Goal: Information Seeking & Learning: Learn about a topic

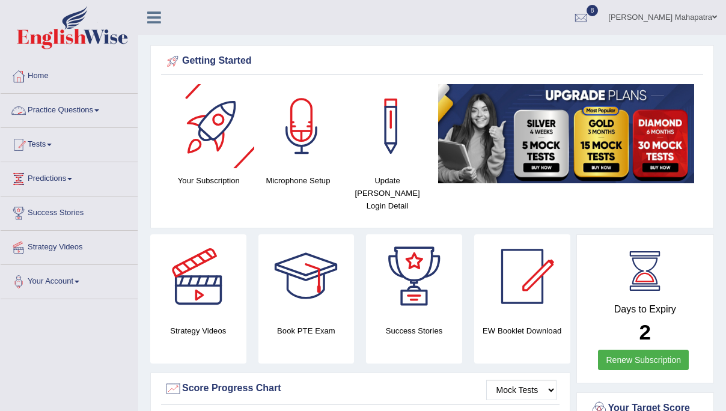
click at [82, 113] on link "Practice Questions" at bounding box center [69, 109] width 137 height 30
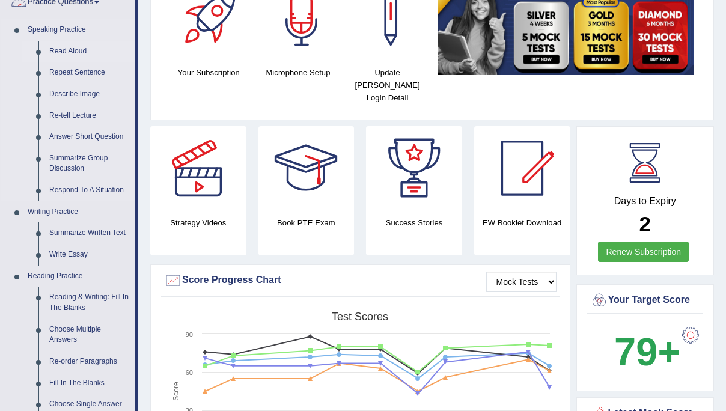
scroll to position [115, 0]
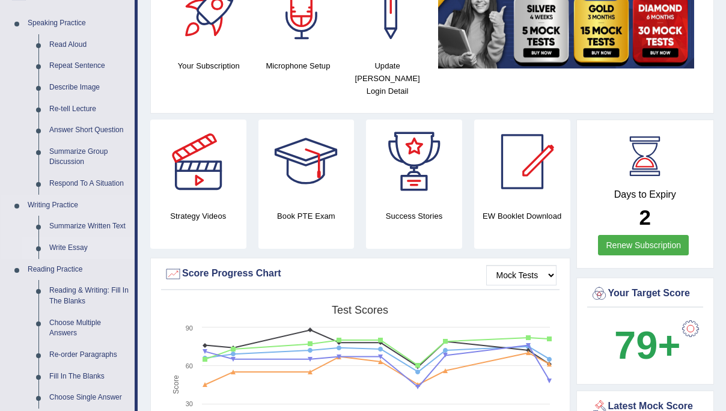
click at [81, 245] on link "Write Essay" at bounding box center [89, 248] width 91 height 22
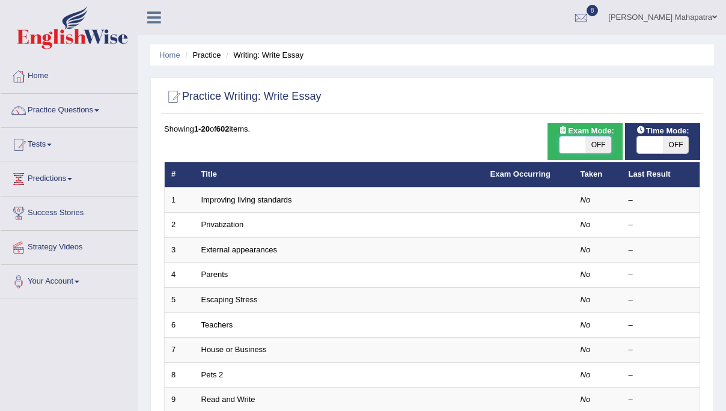
click at [578, 144] on span at bounding box center [572, 144] width 26 height 17
checkbox input "true"
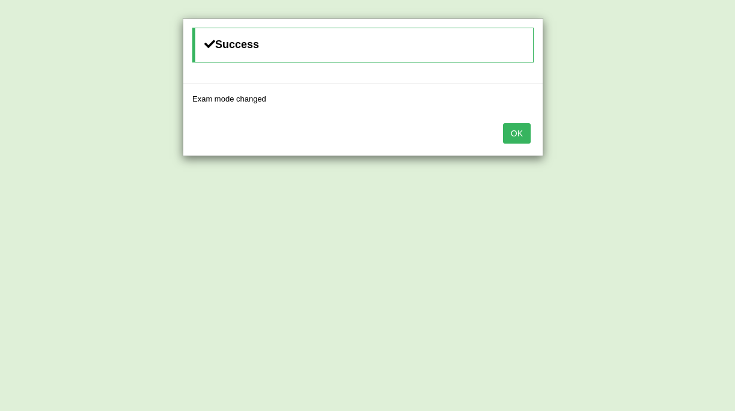
click at [513, 133] on button "OK" at bounding box center [517, 133] width 28 height 20
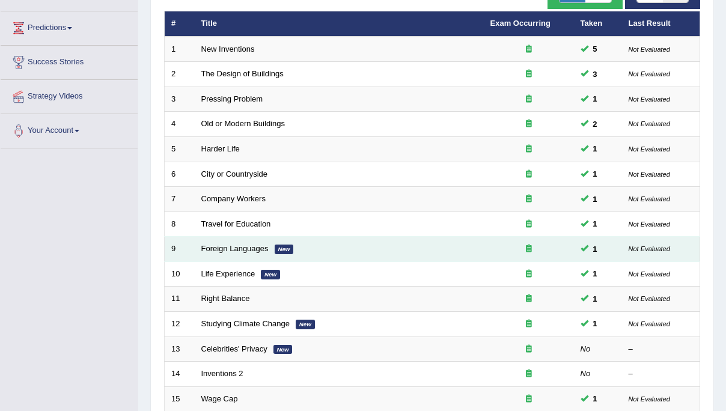
scroll to position [17, 0]
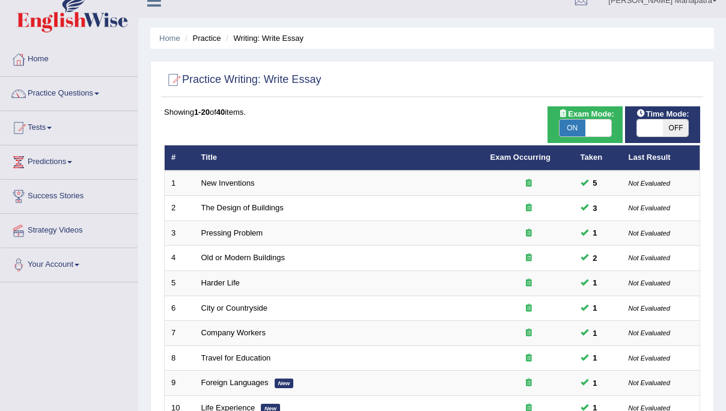
click at [583, 121] on span "ON" at bounding box center [572, 128] width 26 height 17
checkbox input "false"
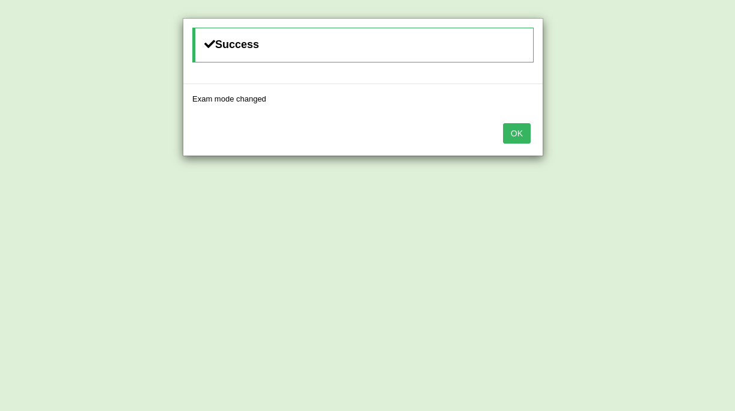
click at [510, 127] on button "OK" at bounding box center [517, 133] width 28 height 20
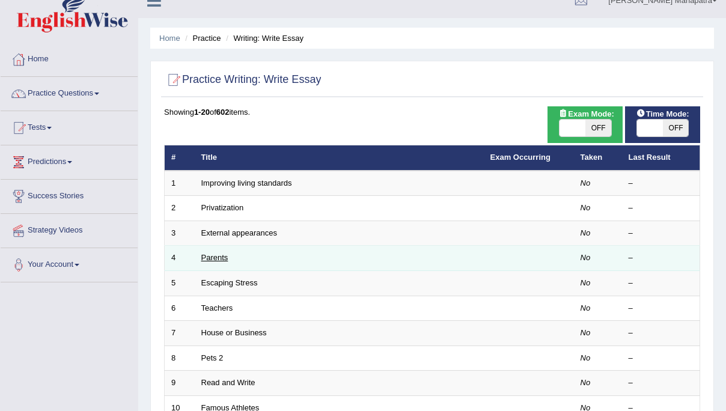
click at [217, 258] on link "Parents" at bounding box center [214, 257] width 27 height 9
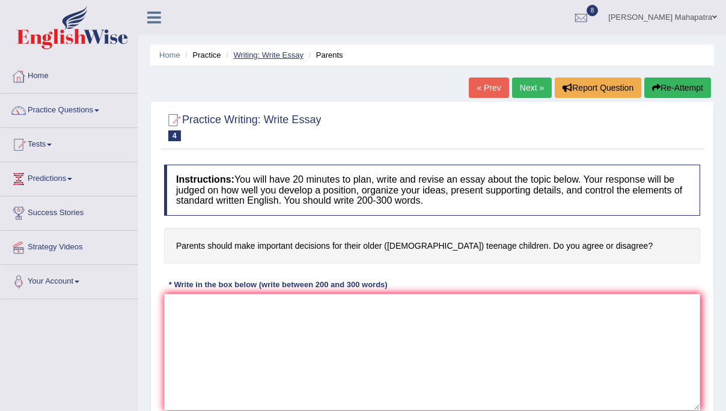
click at [266, 54] on link "Writing: Write Essay" at bounding box center [268, 54] width 70 height 9
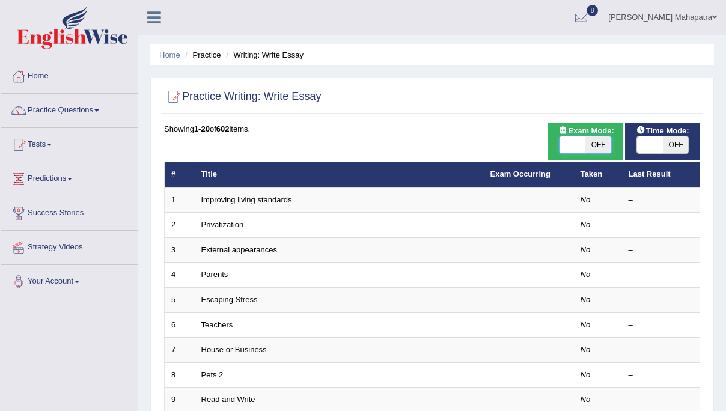
click at [584, 150] on span at bounding box center [572, 144] width 26 height 17
checkbox input "true"
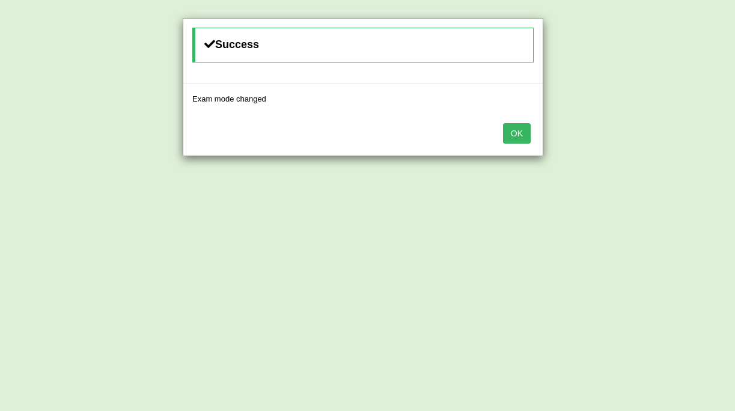
click at [515, 134] on button "OK" at bounding box center [517, 133] width 28 height 20
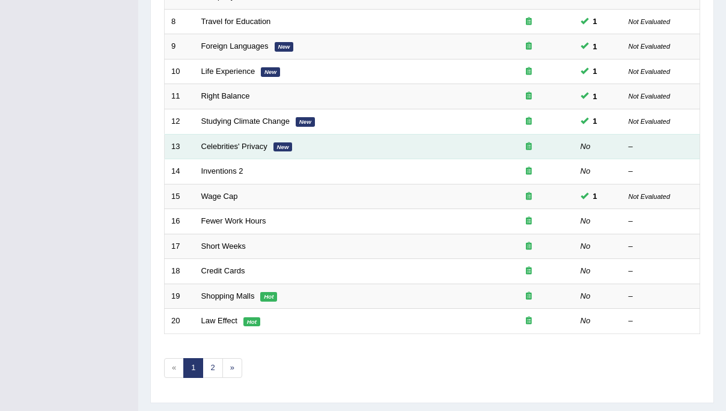
scroll to position [378, 0]
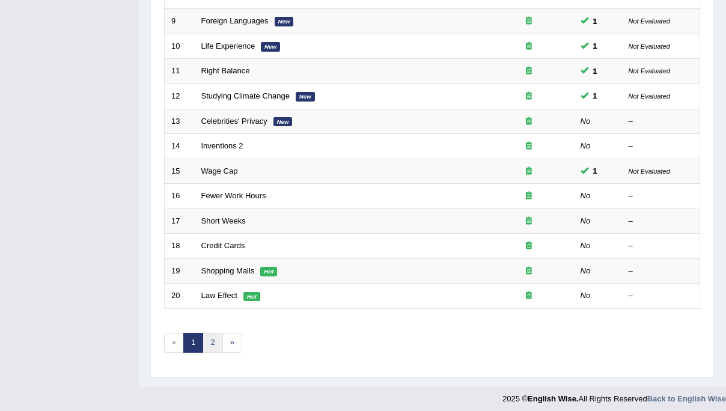
click at [210, 340] on link "2" at bounding box center [212, 343] width 20 height 20
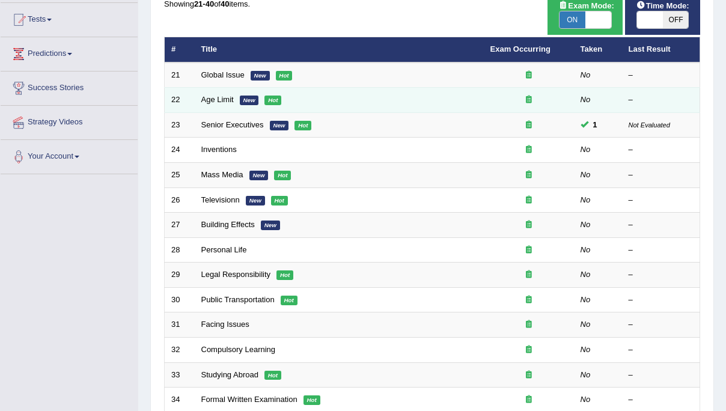
scroll to position [132, 0]
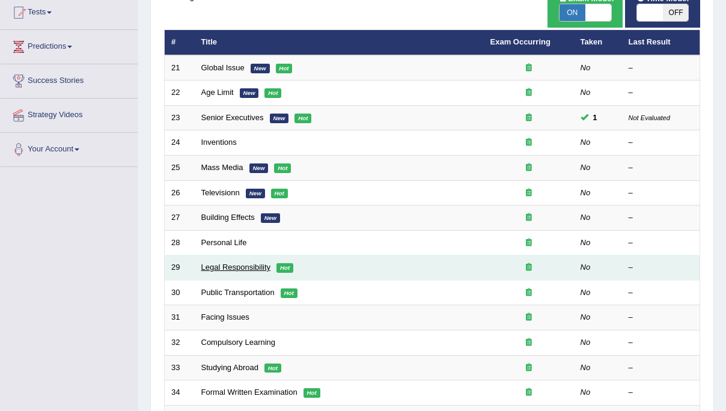
click at [245, 267] on link "Legal Responsibility" at bounding box center [236, 267] width 70 height 9
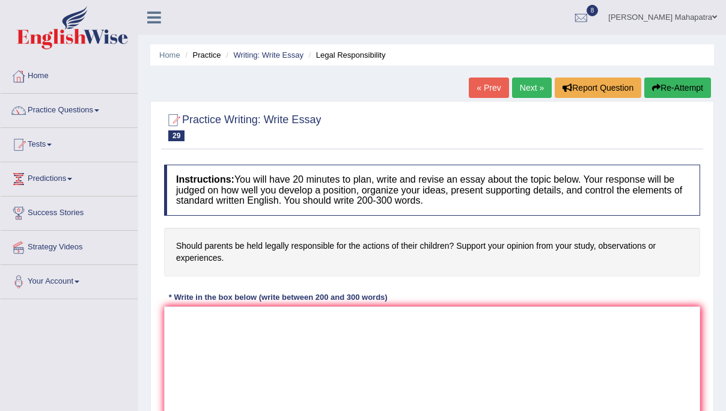
scroll to position [123, 0]
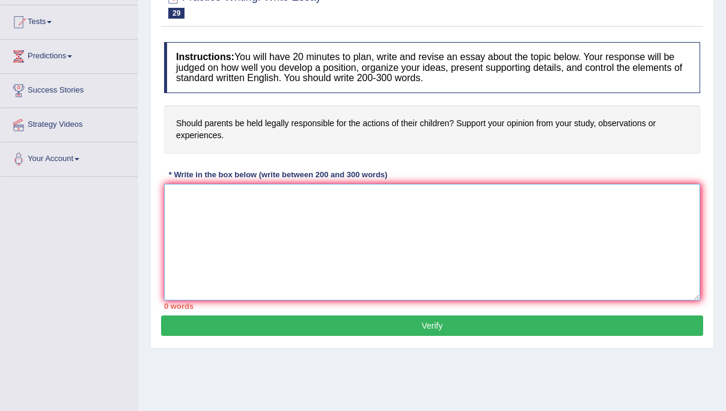
click at [273, 218] on textarea at bounding box center [432, 242] width 536 height 117
click at [207, 193] on textarea at bounding box center [432, 242] width 536 height 117
paste textarea "Lo ipsum’d sit am conse adipiscing eli seddoeiusmodt incididu, utl etdol ma ali…"
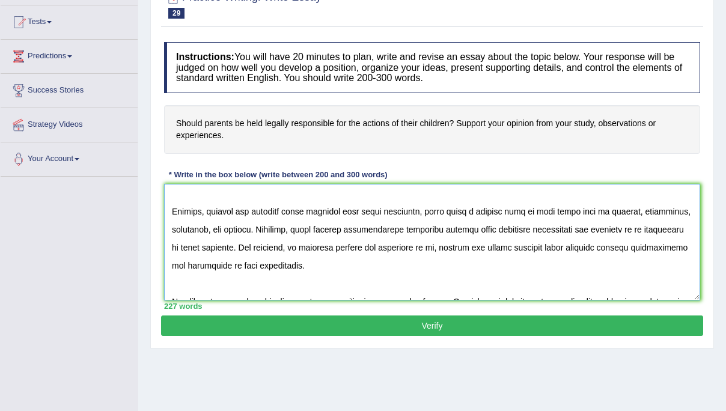
scroll to position [0, 0]
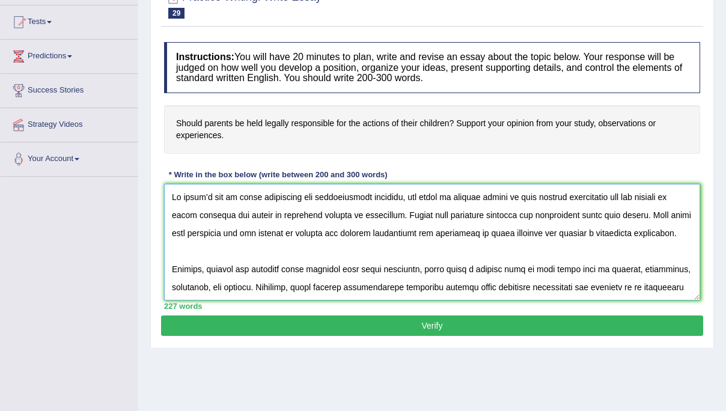
type textarea "Lo ipsum’d sit am conse adipiscing eli seddoeiusmodt incididu, utl etdol ma ali…"
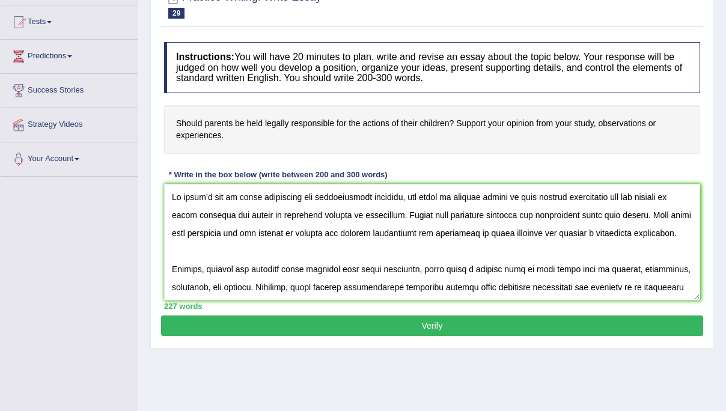
click at [422, 326] on button "Verify" at bounding box center [432, 325] width 542 height 20
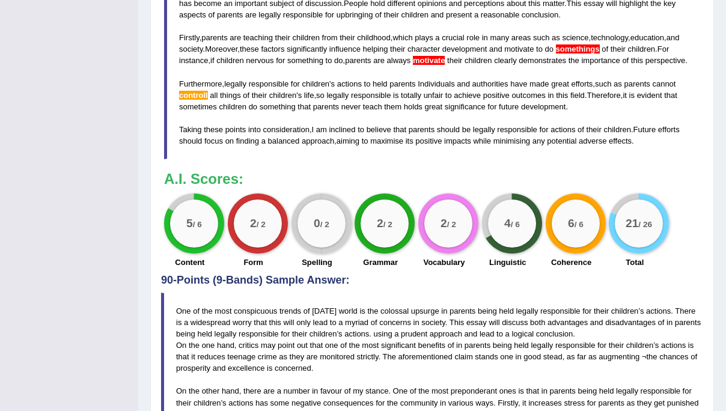
scroll to position [478, 0]
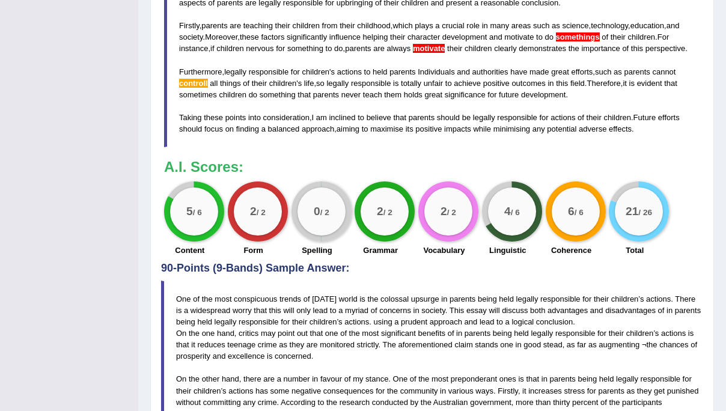
drag, startPoint x: 625, startPoint y: 226, endPoint x: 716, endPoint y: 220, distance: 90.9
click at [716, 220] on div "Home Practice Writing: Write Essay Legal Responsibility « Prev Next » Report Qu…" at bounding box center [432, 58] width 588 height 1073
drag, startPoint x: 655, startPoint y: 224, endPoint x: 619, endPoint y: 223, distance: 36.0
click at [619, 223] on div "21 / 26" at bounding box center [639, 211] width 48 height 48
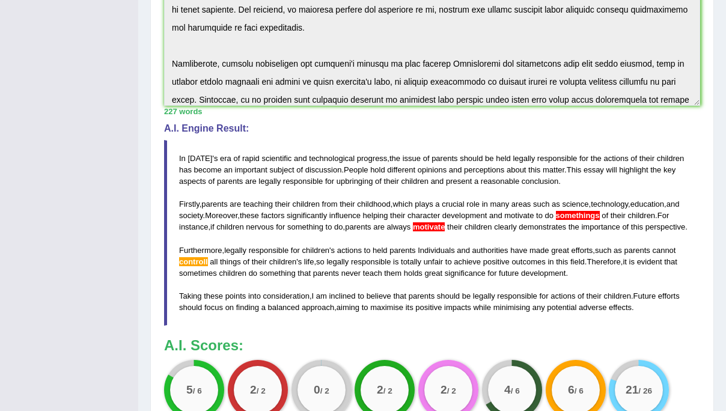
scroll to position [300, 0]
click at [189, 266] on span "controll" at bounding box center [193, 261] width 29 height 9
drag, startPoint x: 178, startPoint y: 154, endPoint x: 243, endPoint y: 198, distance: 77.5
click at [274, 228] on blockquote "In today ' s era of rapid scientific and technological progress , the issue of …" at bounding box center [432, 232] width 536 height 186
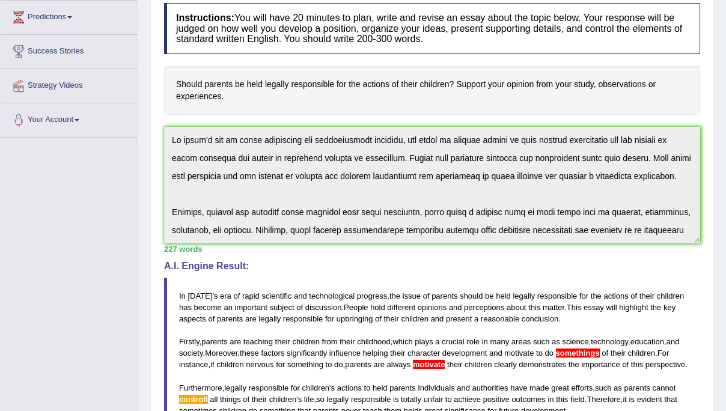
scroll to position [295, 0]
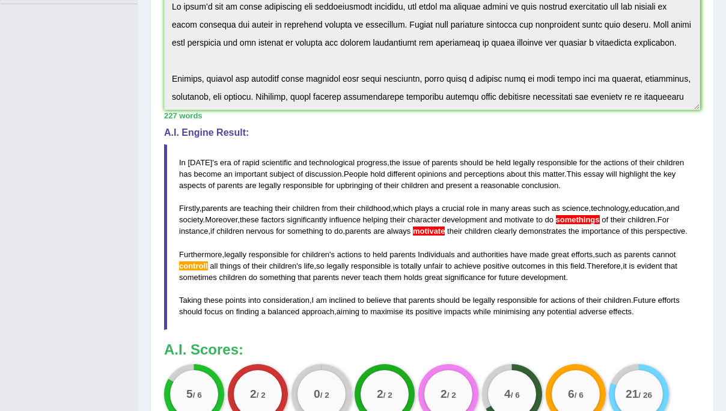
drag, startPoint x: 178, startPoint y: 160, endPoint x: 240, endPoint y: 325, distance: 175.9
click at [240, 325] on blockquote "In today ' s era of rapid scientific and technological progress , the issue of …" at bounding box center [432, 237] width 536 height 186
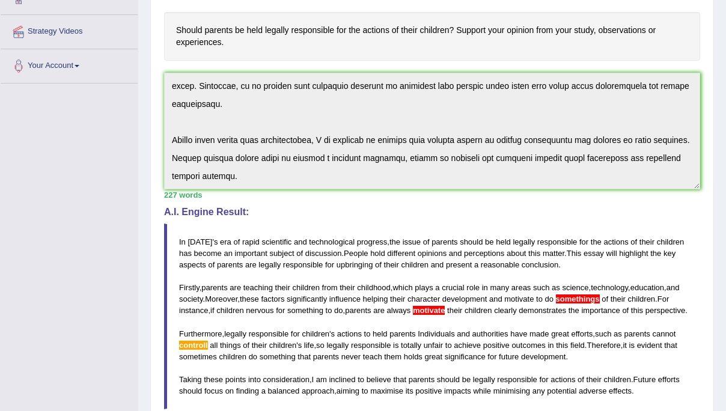
scroll to position [273, 0]
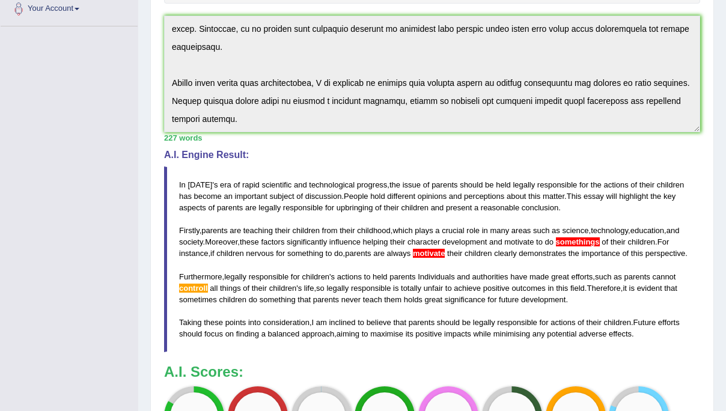
click at [600, 243] on span "somethings" at bounding box center [578, 241] width 44 height 9
click at [600, 241] on span "somethings" at bounding box center [578, 241] width 44 height 9
click at [589, 208] on blockquote "In today ' s era of rapid scientific and technological progress , the issue of …" at bounding box center [432, 259] width 536 height 186
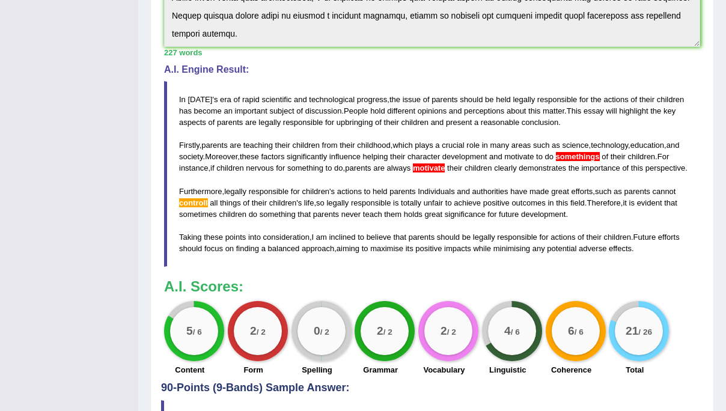
scroll to position [383, 0]
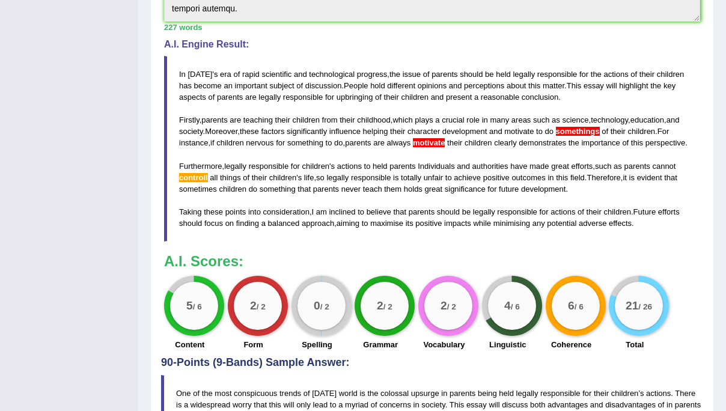
click at [191, 182] on span "controll" at bounding box center [193, 177] width 29 height 9
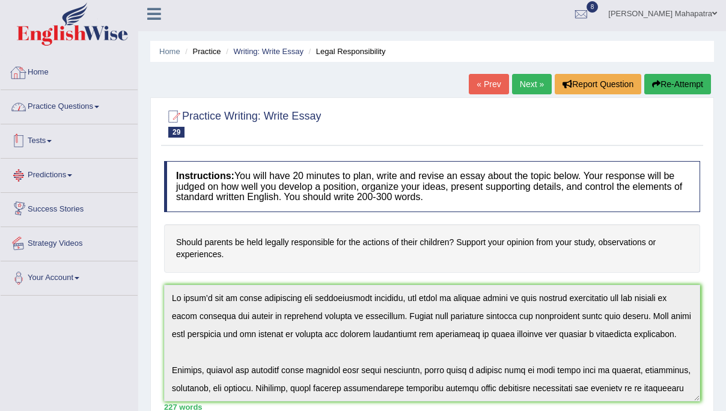
scroll to position [0, 0]
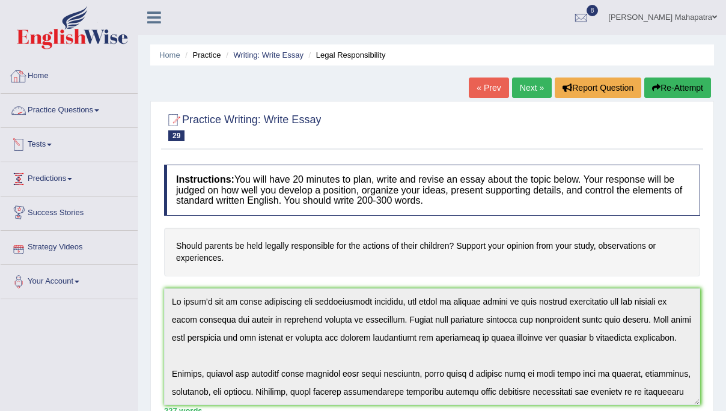
click at [52, 145] on span at bounding box center [49, 145] width 5 height 2
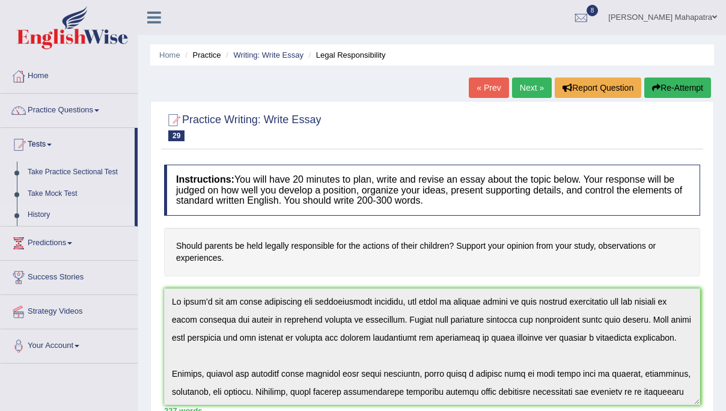
click at [43, 214] on link "History" at bounding box center [78, 215] width 112 height 22
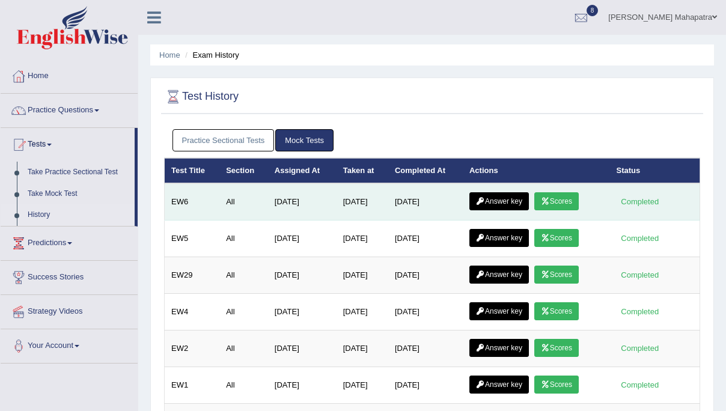
click at [516, 201] on link "Answer key" at bounding box center [498, 201] width 59 height 18
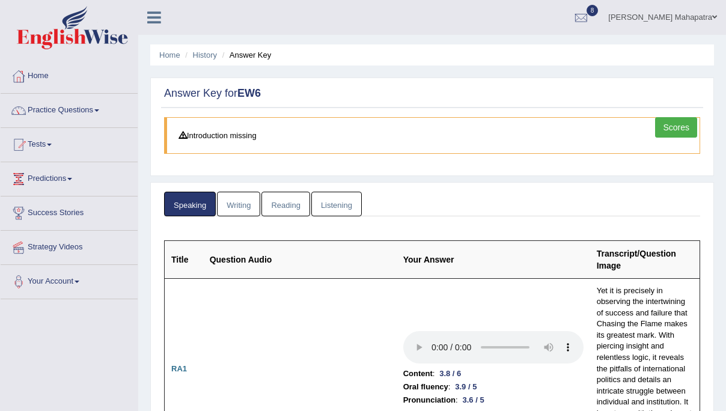
click at [250, 206] on link "Writing" at bounding box center [238, 204] width 43 height 25
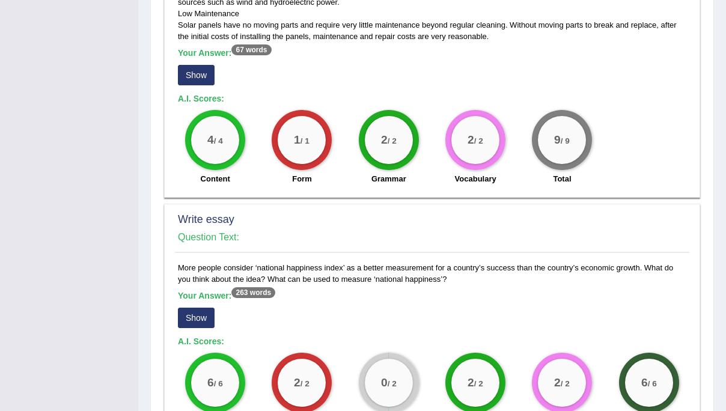
scroll to position [972, 0]
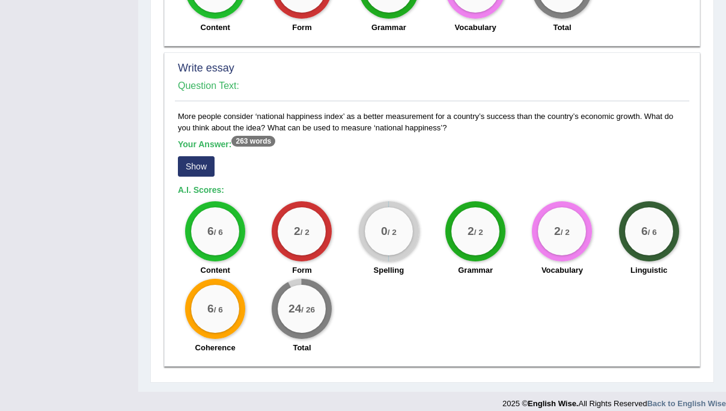
click at [174, 156] on div "Write essay Question Text: More people consider ‘national happiness index’ as a…" at bounding box center [432, 209] width 536 height 314
click at [180, 156] on button "Show" at bounding box center [196, 166] width 37 height 20
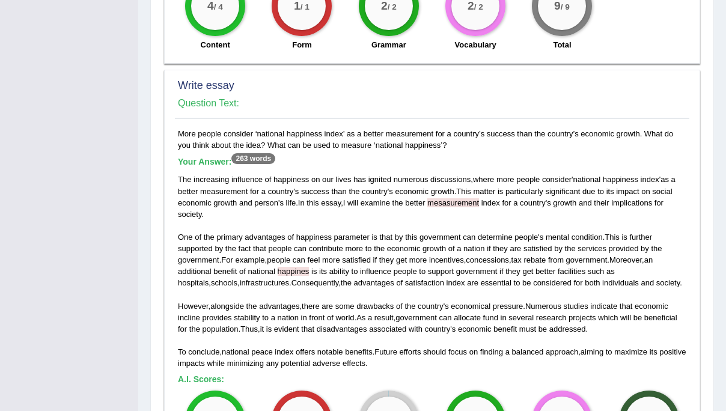
scroll to position [988, 0]
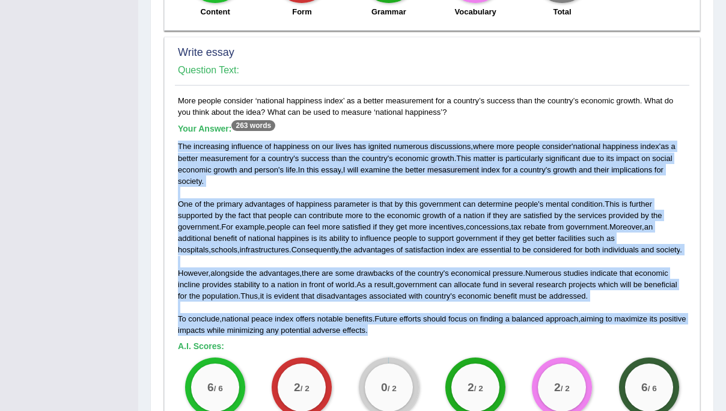
drag, startPoint x: 175, startPoint y: 136, endPoint x: 401, endPoint y: 321, distance: 292.1
click at [401, 321] on div "More people consider ‘national happiness index’ as a better measurement for a c…" at bounding box center [432, 305] width 514 height 421
copy div "The increasing influence of happiness on our lives has ignited numerous discuss…"
